Goal: Task Accomplishment & Management: Manage account settings

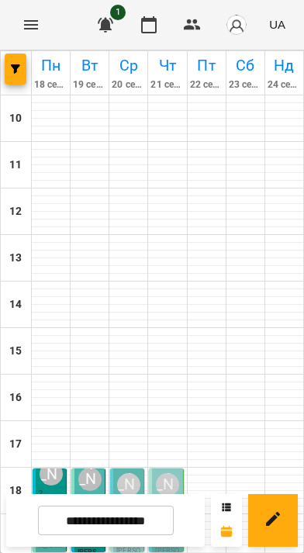
scroll to position [698, 0]
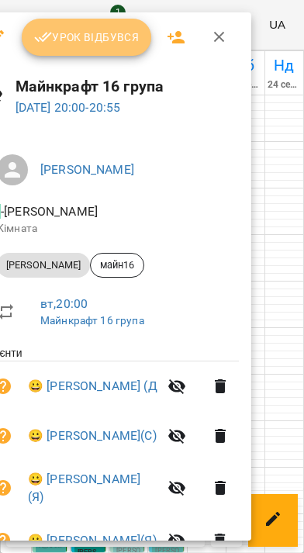
click at [108, 38] on span "Урок відбувся" at bounding box center [86, 37] width 105 height 19
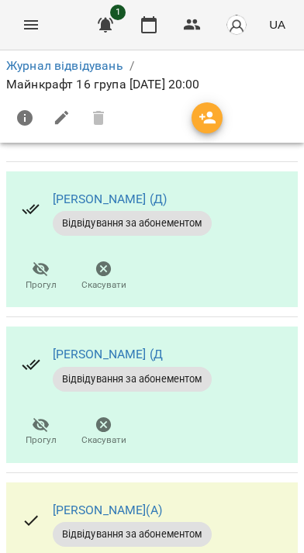
scroll to position [465, 0]
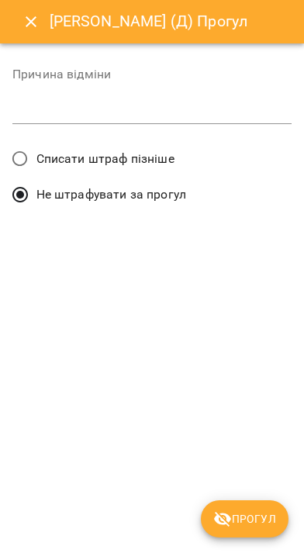
click at [276, 524] on span "Прогул" at bounding box center [244, 518] width 63 height 19
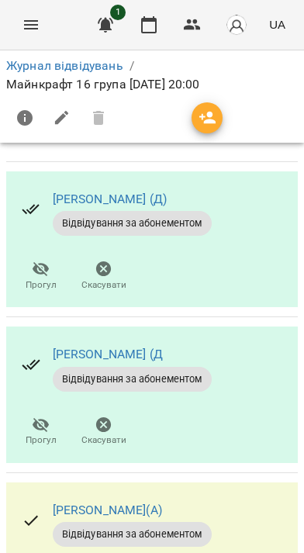
scroll to position [543, 0]
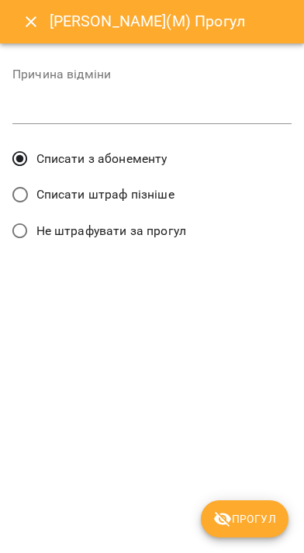
click at [171, 246] on label "Не штрафувати за прогул" at bounding box center [95, 231] width 182 height 33
click at [303, 500] on div "Платон Стецина(М) Прогул Причина відміни * Списати з абонементу Списати штраф п…" at bounding box center [152, 276] width 304 height 553
click at [276, 528] on span "Прогул" at bounding box center [244, 518] width 63 height 19
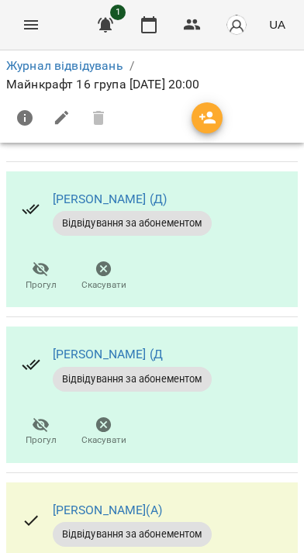
scroll to position [559, 0]
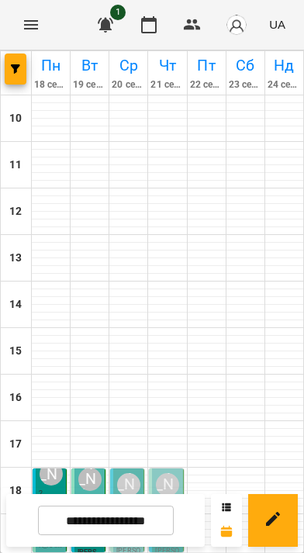
scroll to position [809, 0]
click at [102, 519] on div "20:00 3 Віталій Кадуха" at bounding box center [90, 552] width 24 height 67
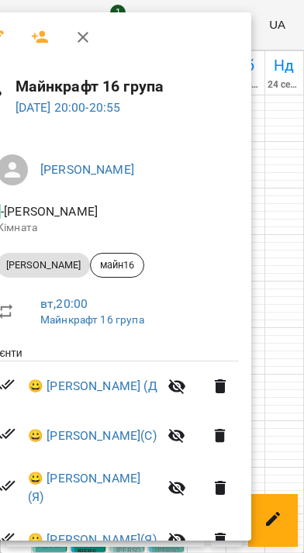
click at [303, 387] on div at bounding box center [152, 276] width 304 height 553
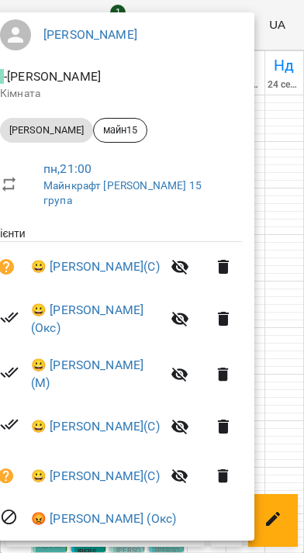
scroll to position [183, 0]
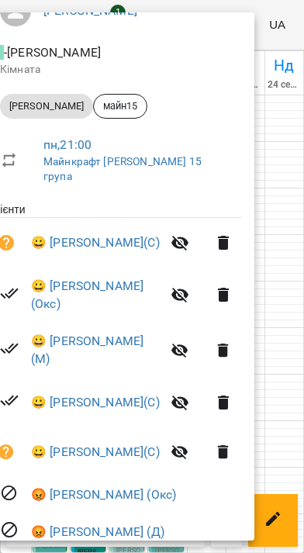
click at [303, 410] on div at bounding box center [152, 276] width 304 height 553
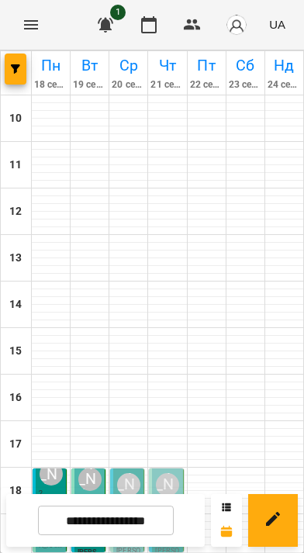
click at [0, 0] on button at bounding box center [0, 0] width 0 height 0
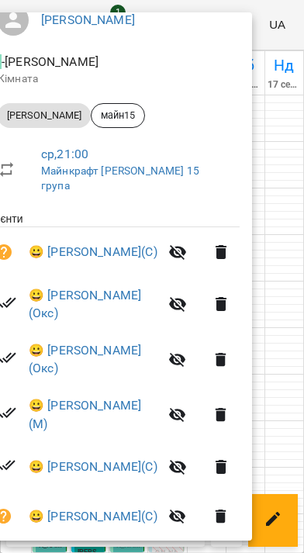
scroll to position [195, 0]
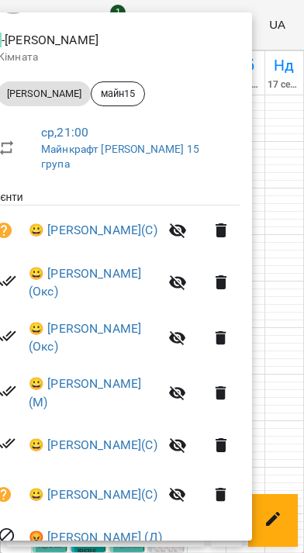
click at [303, 420] on div at bounding box center [152, 276] width 304 height 553
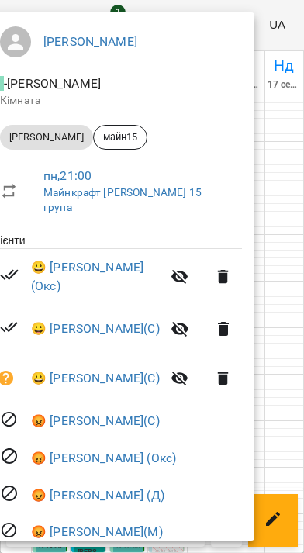
scroll to position [158, 0]
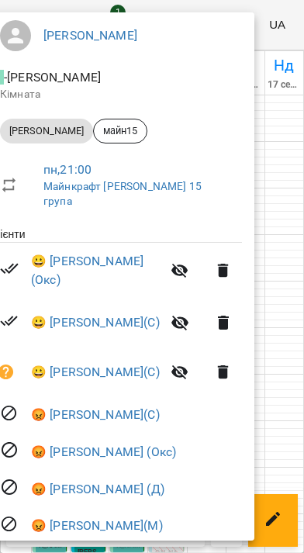
drag, startPoint x: 326, startPoint y: 366, endPoint x: 405, endPoint y: 460, distance: 123.2
click at [303, 367] on div at bounding box center [152, 276] width 304 height 553
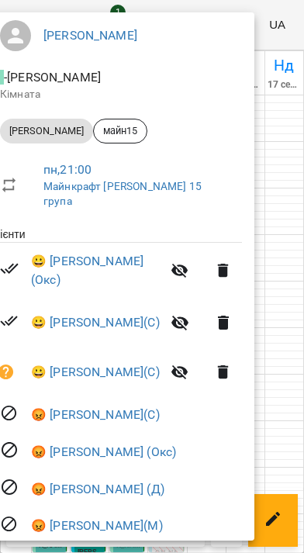
click at [303, 540] on div at bounding box center [152, 276] width 304 height 553
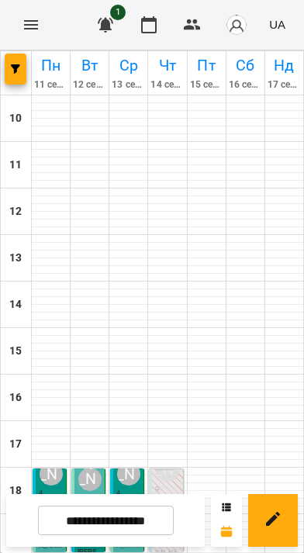
click at [0, 0] on button at bounding box center [0, 0] width 0 height 0
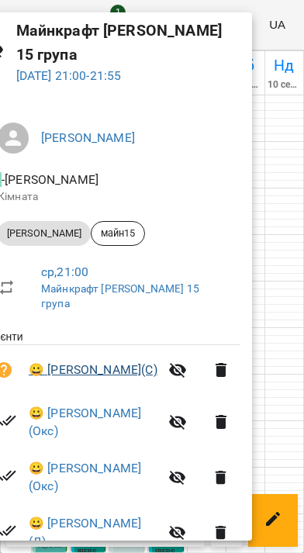
scroll to position [208, 0]
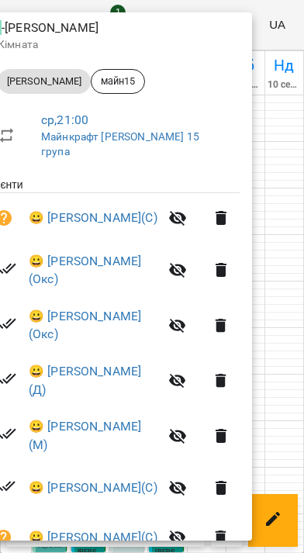
click at [303, 398] on div at bounding box center [152, 276] width 304 height 553
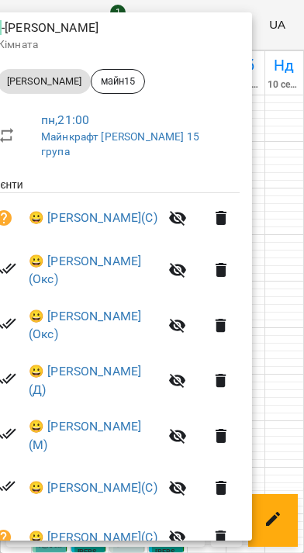
click at [303, 430] on div at bounding box center [152, 276] width 304 height 553
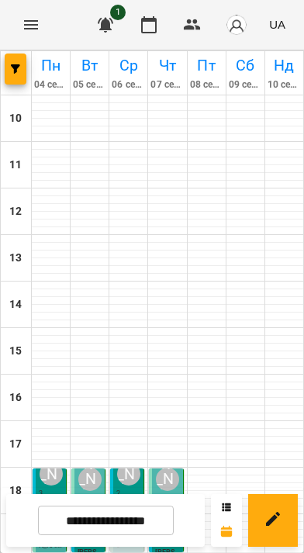
click at [0, 0] on button at bounding box center [0, 0] width 0 height 0
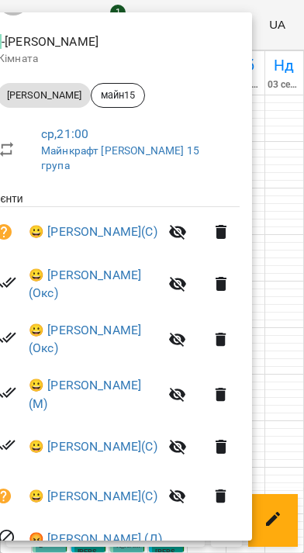
scroll to position [195, 0]
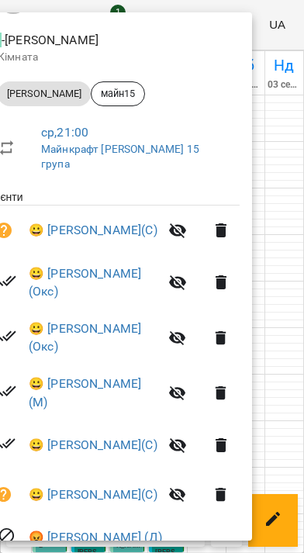
click at [303, 440] on div at bounding box center [152, 276] width 304 height 553
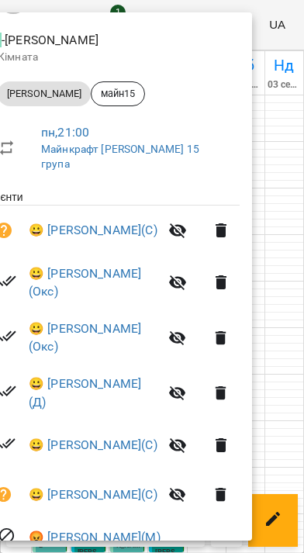
click at [303, 460] on div at bounding box center [152, 276] width 304 height 553
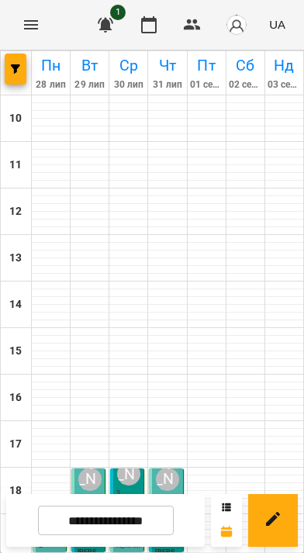
click at [0, 0] on button at bounding box center [0, 0] width 0 height 0
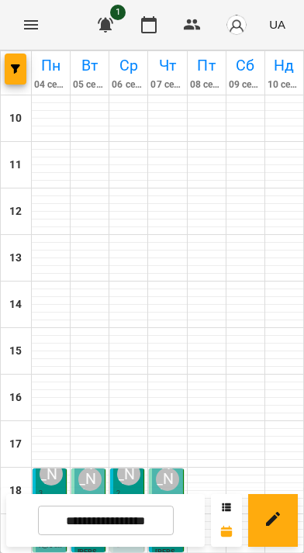
scroll to position [731, 0]
click at [0, 0] on button at bounding box center [0, 0] width 0 height 0
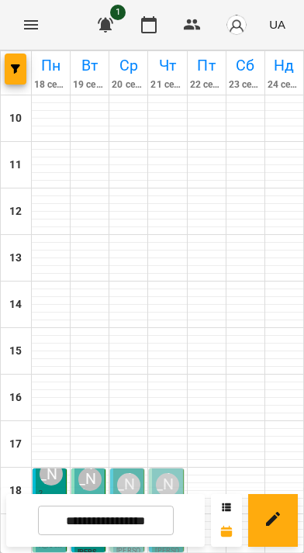
click at [0, 0] on button at bounding box center [0, 0] width 0 height 0
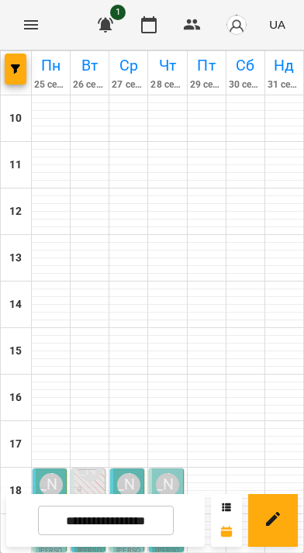
click at [0, 0] on button at bounding box center [0, 0] width 0 height 0
type input "**********"
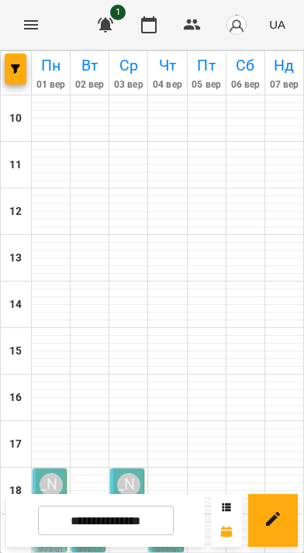
scroll to position [576, 0]
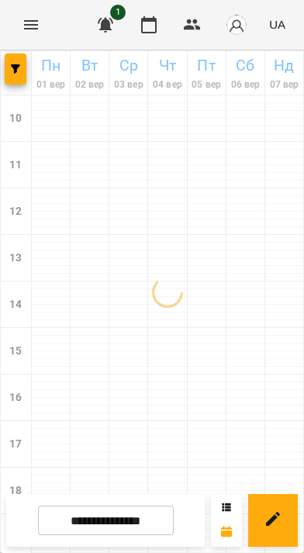
scroll to position [620, 0]
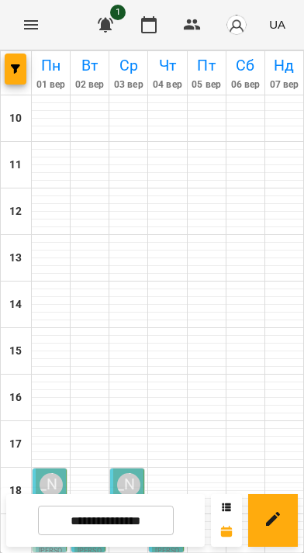
click at [0, 0] on icon at bounding box center [0, 0] width 0 height 0
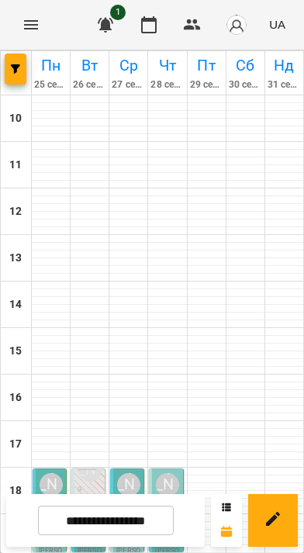
click at [0, 0] on button at bounding box center [0, 0] width 0 height 0
type input "**********"
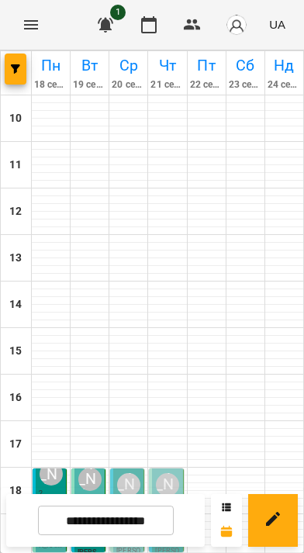
click at [102, 494] on p "9" at bounding box center [90, 499] width 24 height 11
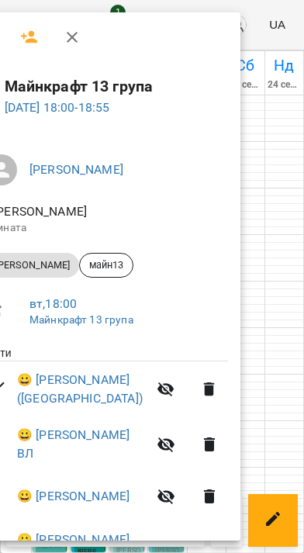
click at [303, 193] on div at bounding box center [152, 276] width 304 height 553
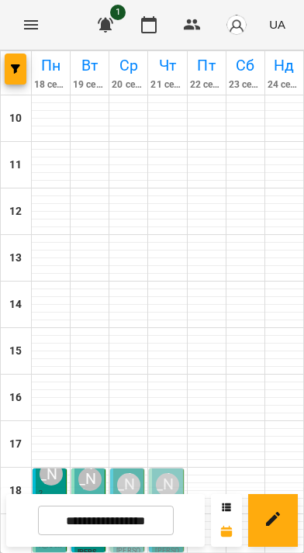
scroll to position [775, 0]
click at [102, 535] on p "4" at bounding box center [90, 540] width 24 height 11
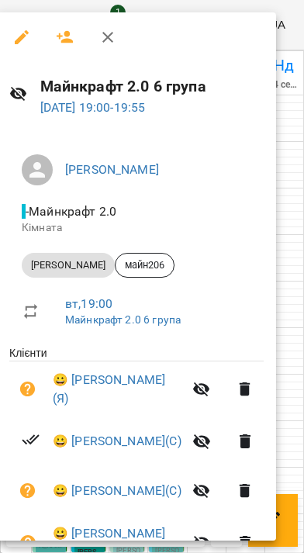
click at [303, 478] on div at bounding box center [152, 276] width 304 height 553
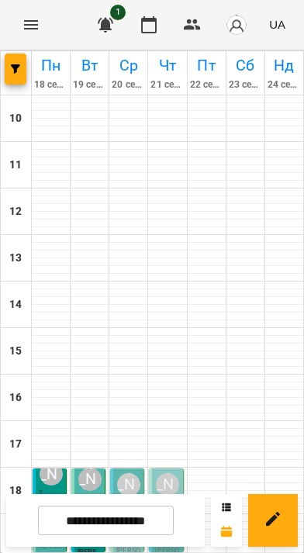
scroll to position [698, 0]
click at [102, 535] on p "4" at bounding box center [90, 540] width 24 height 11
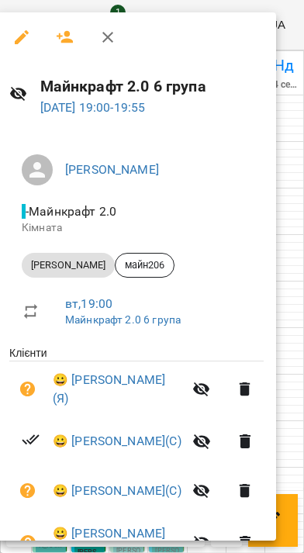
click at [303, 288] on div at bounding box center [152, 276] width 304 height 553
